Goal: Find specific page/section: Find specific page/section

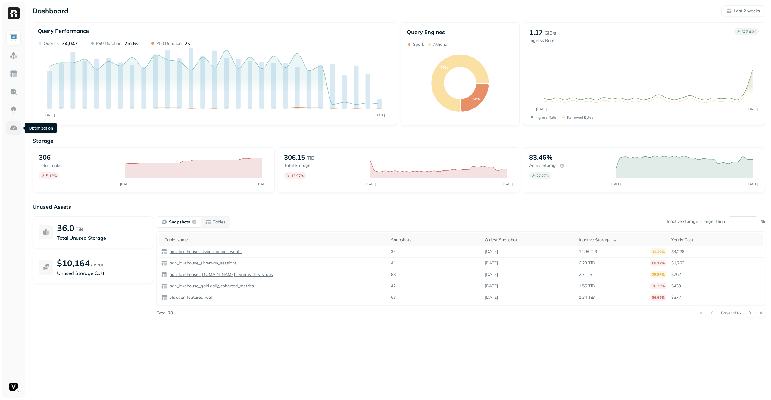
click at [17, 126] on img at bounding box center [14, 128] width 8 height 8
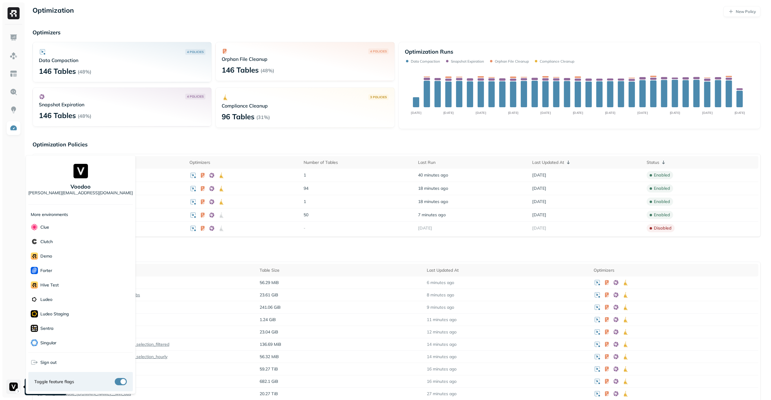
click at [15, 386] on html "Optimization New Policy Optimizers 4 POLICIES Data Compaction 146 Tables ( 48% …" at bounding box center [385, 301] width 771 height 602
click at [68, 253] on div "demo" at bounding box center [80, 256] width 105 height 14
